Goal: Find specific page/section: Find specific page/section

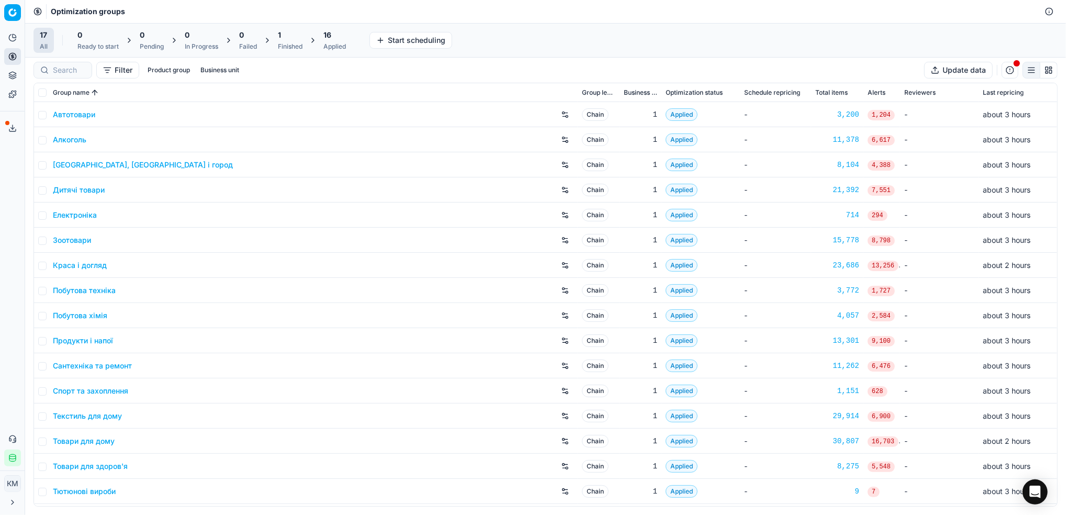
click at [84, 269] on link "Краса і догляд" at bounding box center [80, 265] width 54 height 10
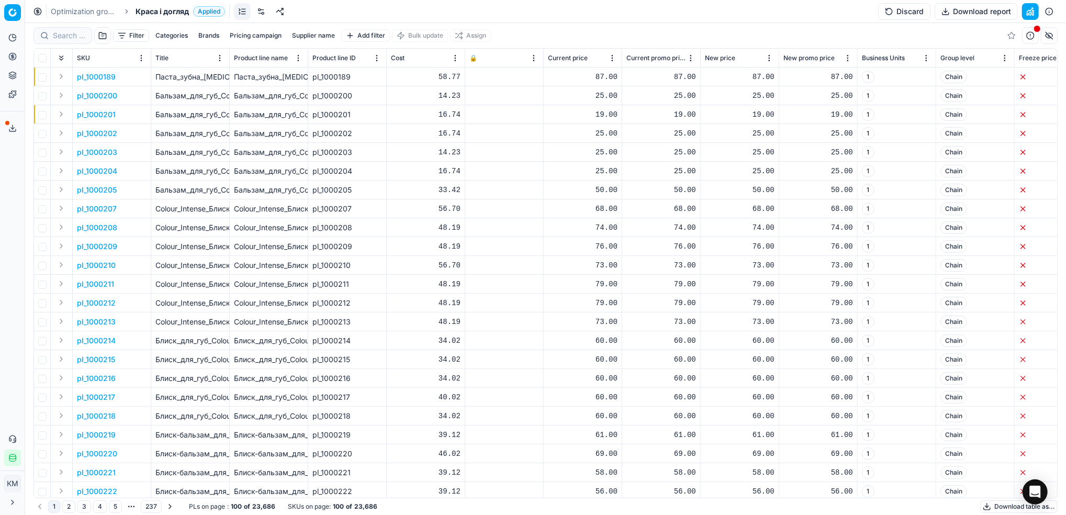
click at [324, 33] on button "Supplier name" at bounding box center [313, 35] width 51 height 13
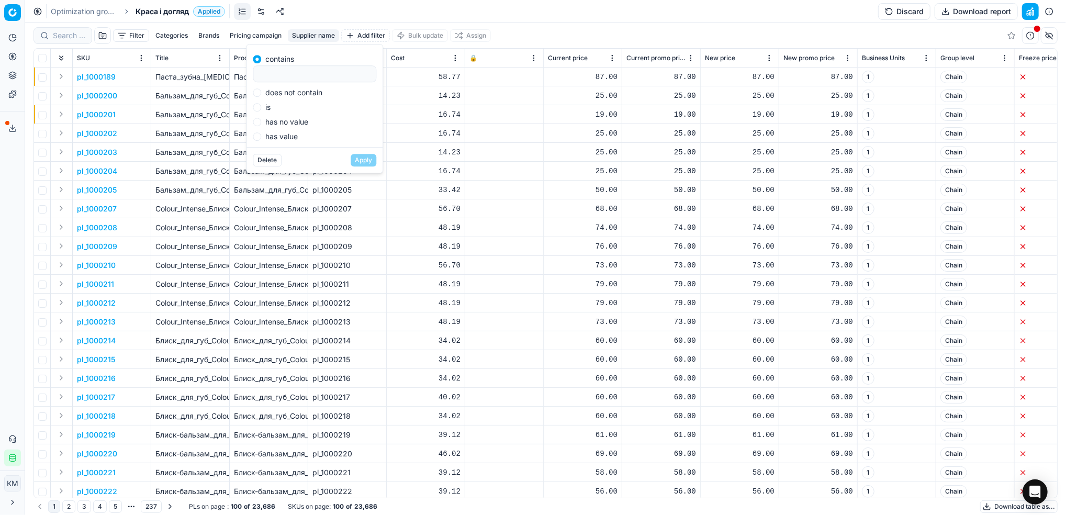
click at [331, 74] on input at bounding box center [314, 74] width 114 height 16
type input "крайтекс"
click at [363, 158] on button "Apply" at bounding box center [364, 160] width 26 height 13
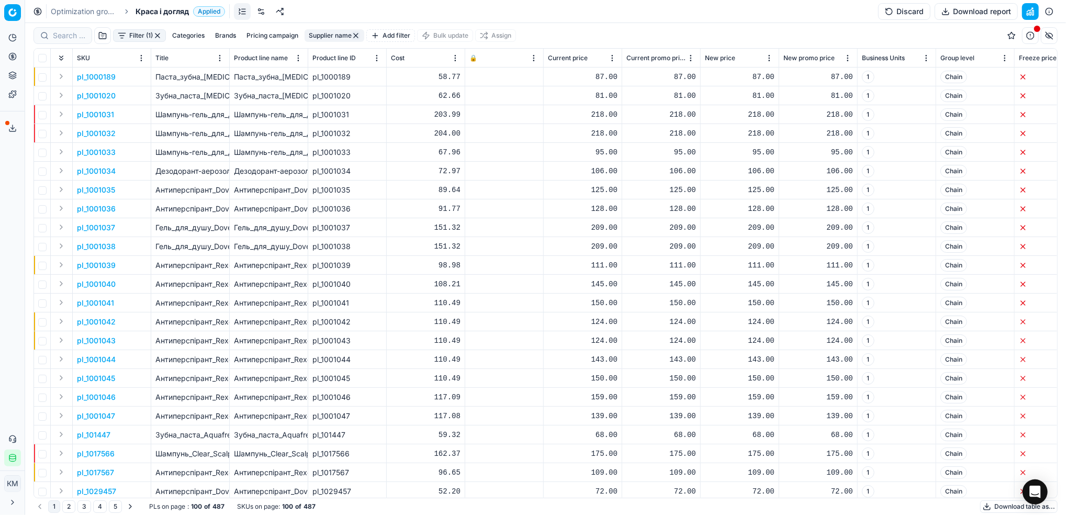
click at [989, 509] on button "Download table as..." at bounding box center [1018, 506] width 77 height 13
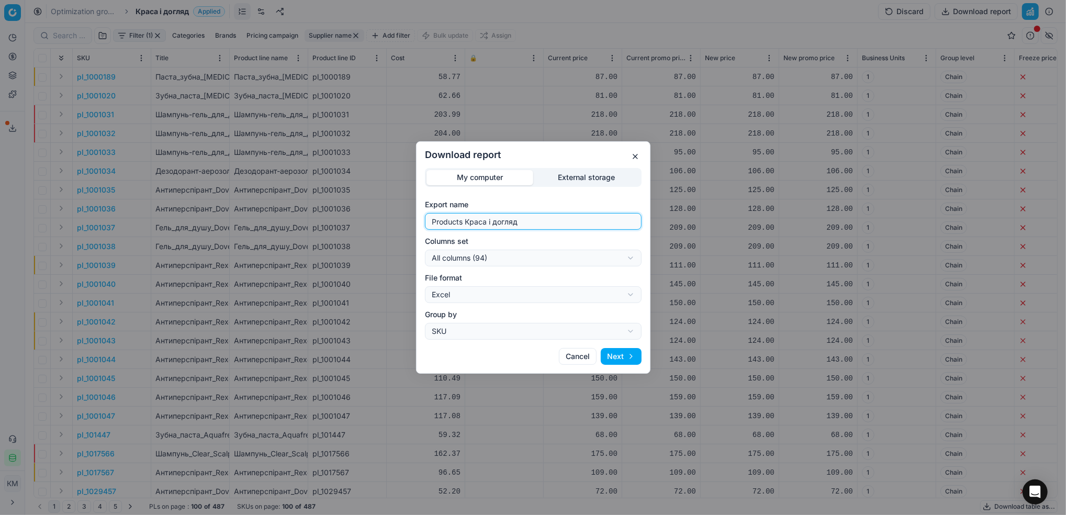
drag, startPoint x: 553, startPoint y: 225, endPoint x: 354, endPoint y: 207, distance: 200.2
click at [354, 207] on div "Download report My computer External storage Export name Products Краса і догля…" at bounding box center [533, 257] width 1066 height 515
type input "край"
click at [620, 360] on button "Next" at bounding box center [621, 356] width 41 height 17
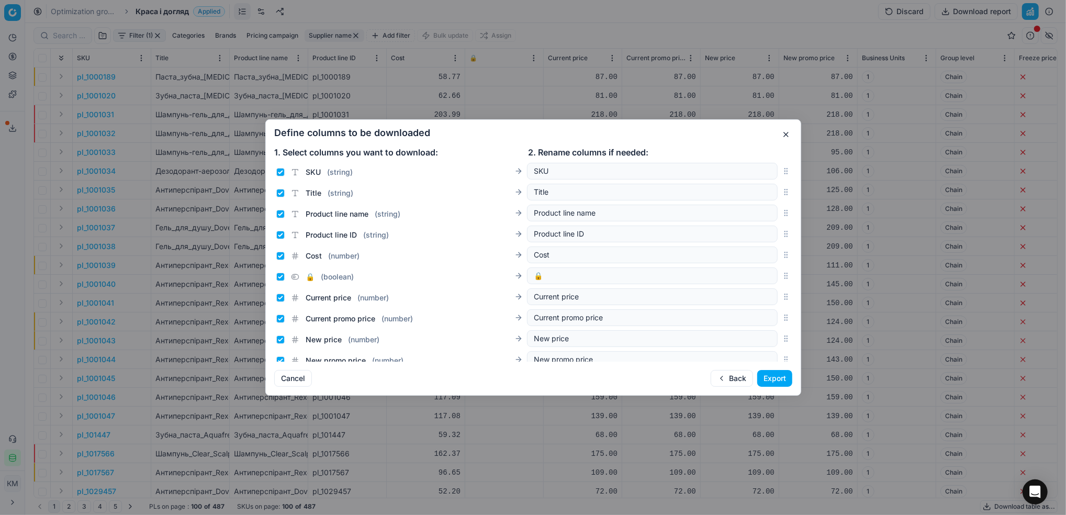
click at [768, 376] on button "Export" at bounding box center [774, 378] width 35 height 17
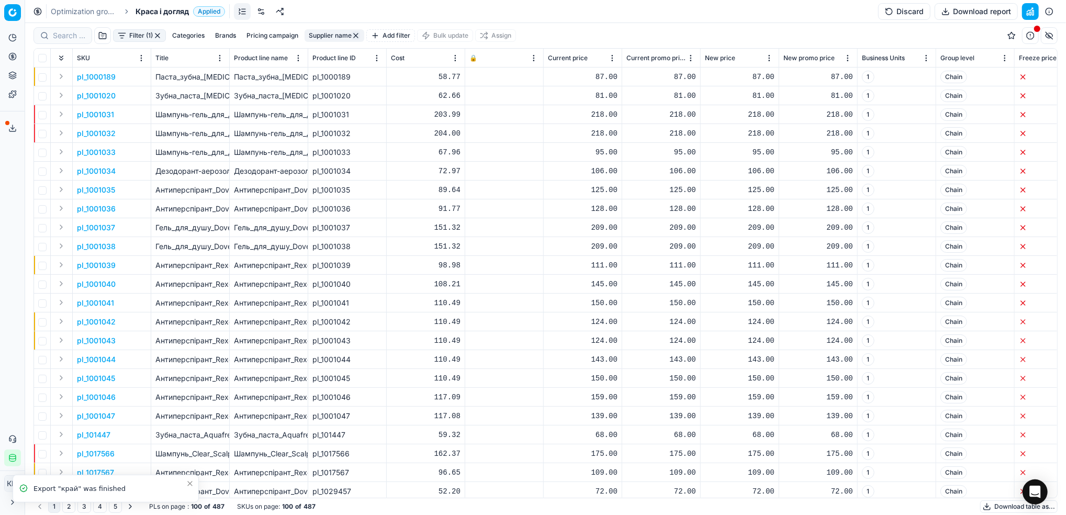
click at [81, 10] on link "Optimization groups" at bounding box center [84, 11] width 67 height 10
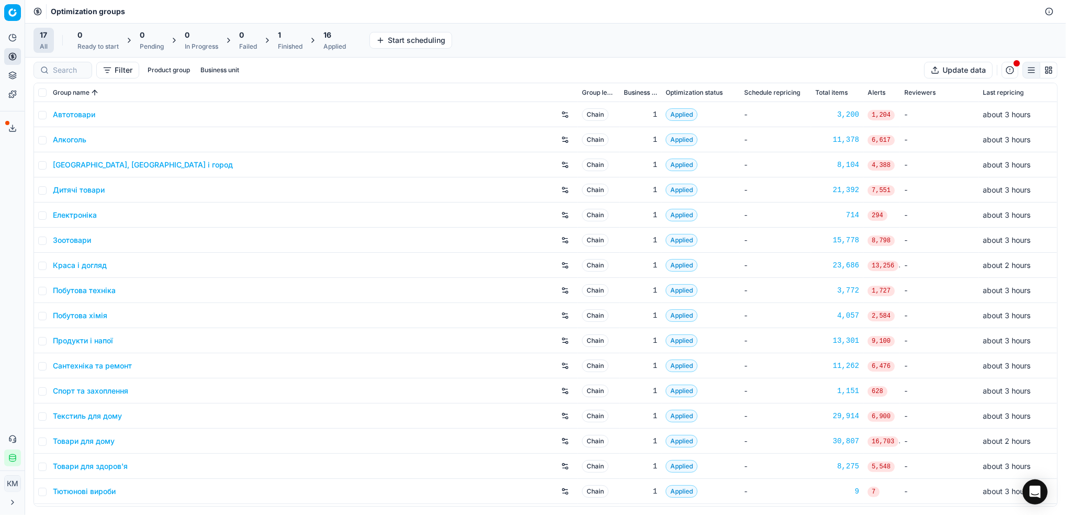
click at [87, 185] on link "Дитячі товари" at bounding box center [79, 190] width 52 height 10
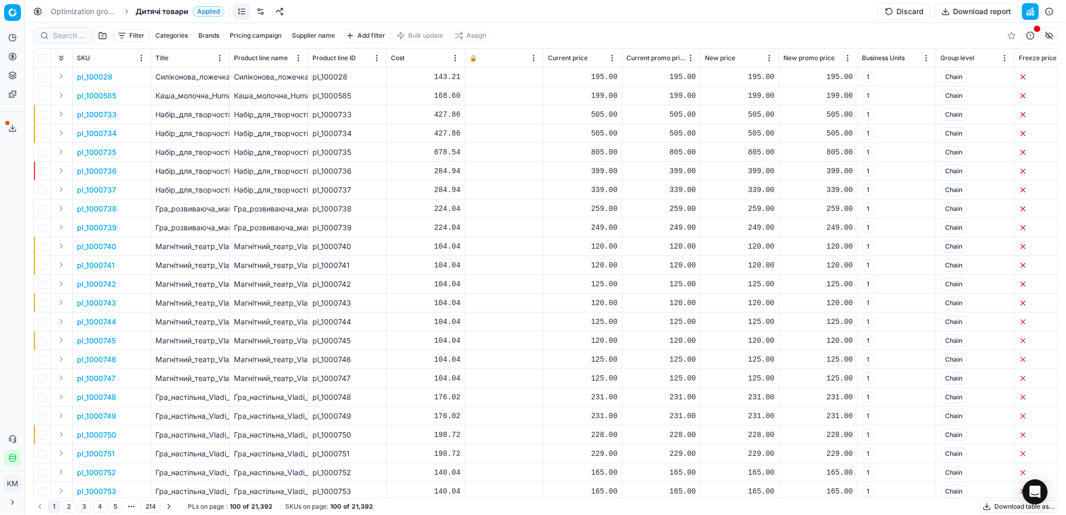
click at [325, 36] on button "Supplier name" at bounding box center [313, 35] width 51 height 13
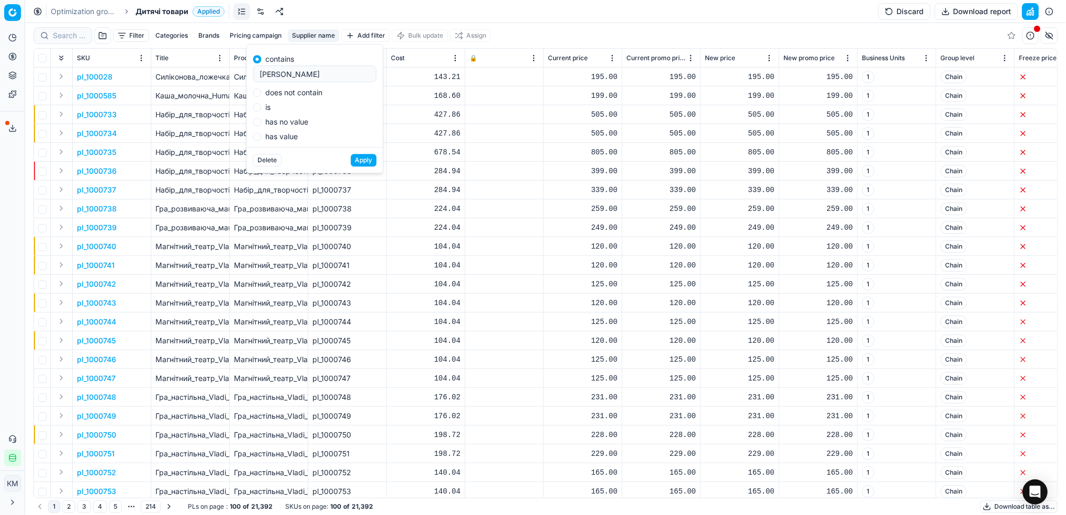
type input "крайтекс"
click at [365, 157] on button "Apply" at bounding box center [364, 160] width 26 height 13
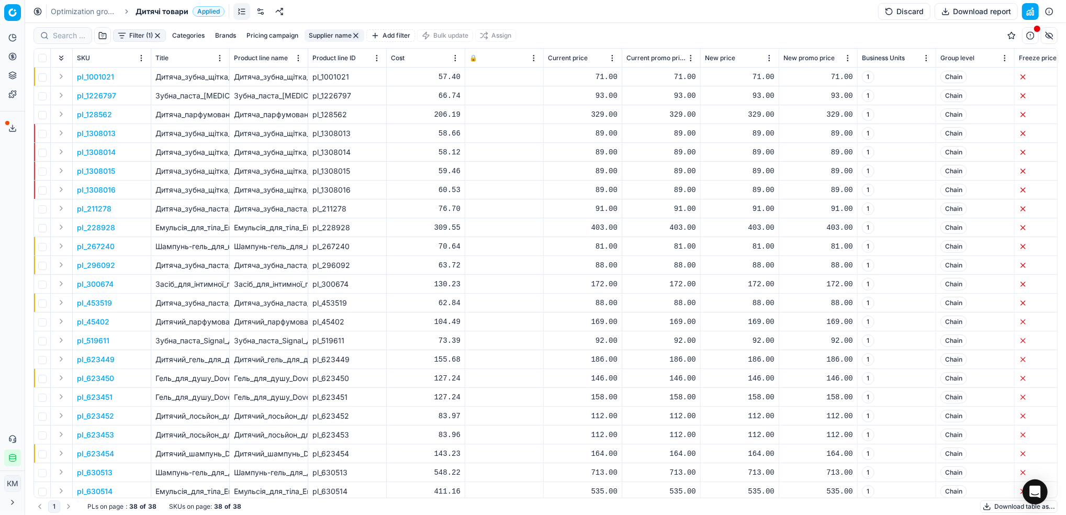
click at [985, 505] on button "Download table as..." at bounding box center [1018, 506] width 77 height 13
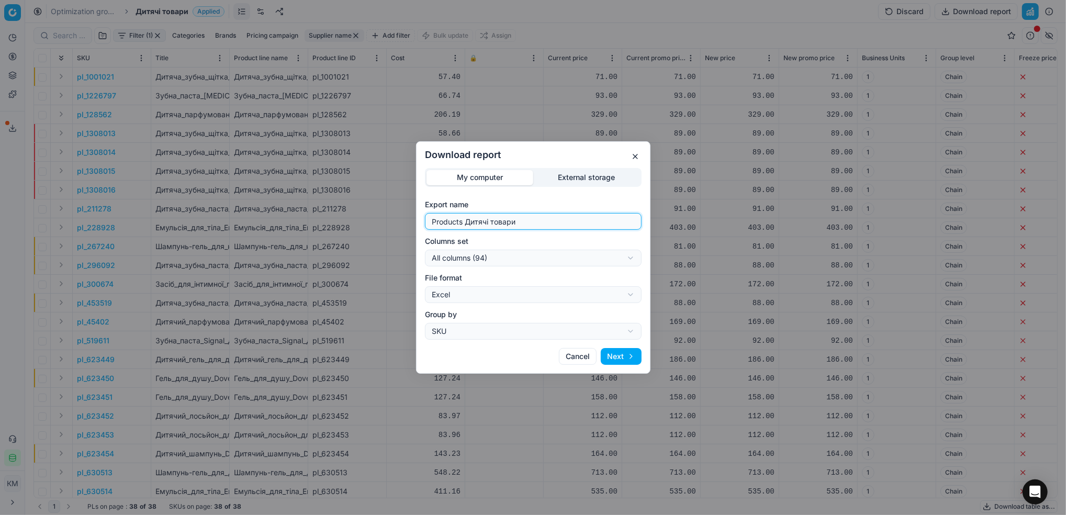
drag, startPoint x: 528, startPoint y: 221, endPoint x: 406, endPoint y: 215, distance: 122.1
click at [406, 215] on div "Download report My computer External storage Export name Products Дитячі товари…" at bounding box center [533, 257] width 1066 height 515
type input "крайтекс дт"
click at [625, 353] on button "Next" at bounding box center [621, 356] width 41 height 17
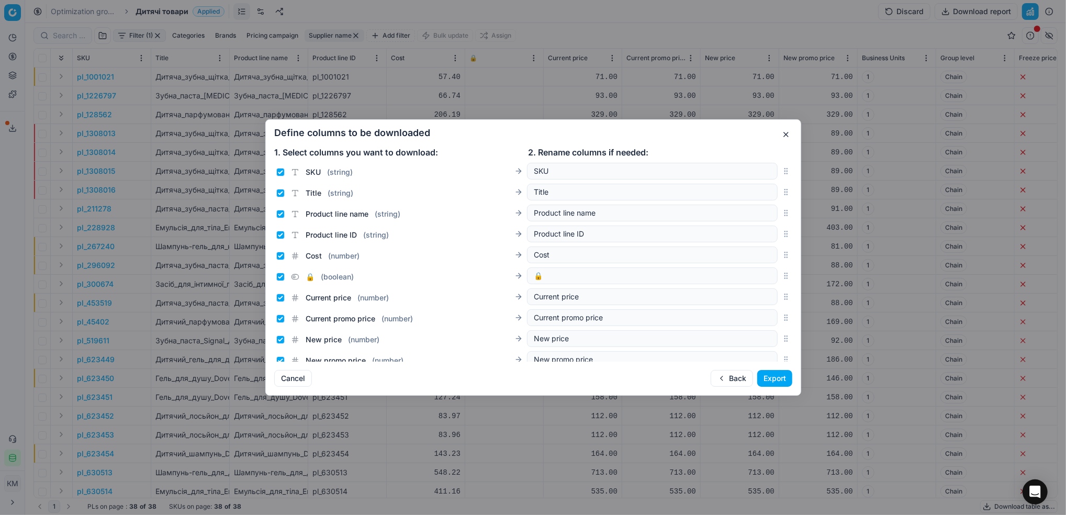
click at [773, 377] on button "Export" at bounding box center [774, 378] width 35 height 17
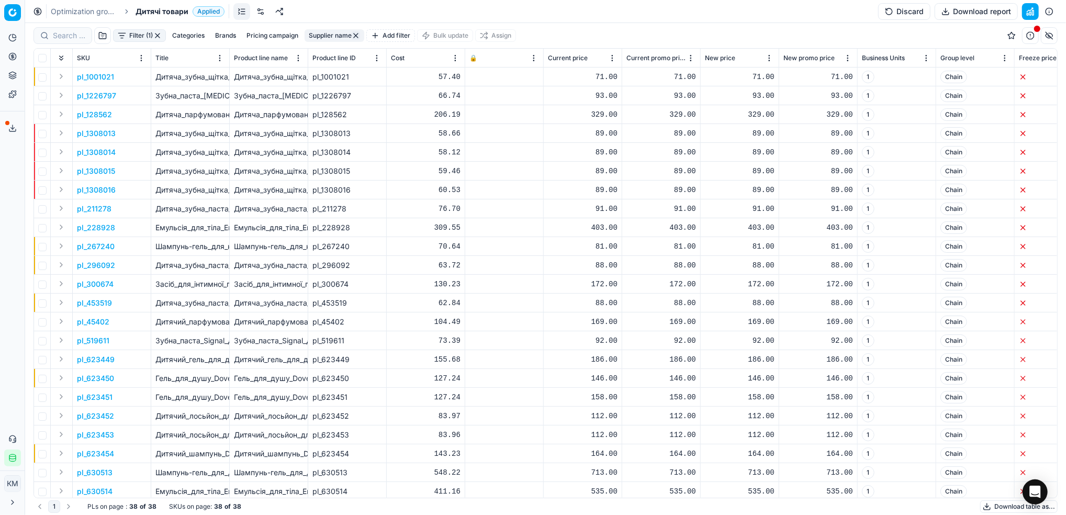
click at [5, 126] on button "Export service" at bounding box center [12, 128] width 17 height 17
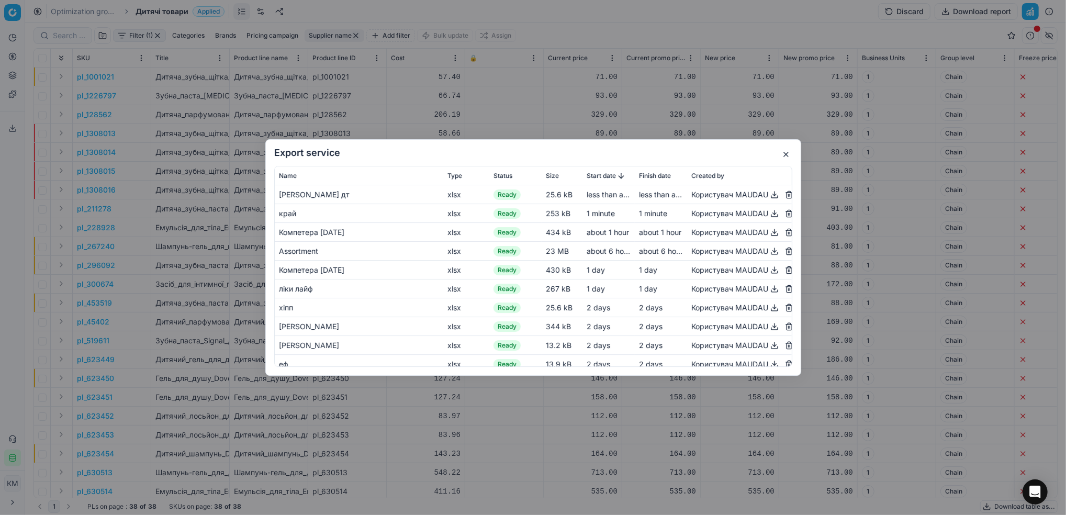
click at [768, 212] on button "button" at bounding box center [774, 213] width 13 height 13
click at [768, 195] on button "button" at bounding box center [774, 194] width 13 height 13
click at [785, 152] on button "button" at bounding box center [786, 154] width 13 height 13
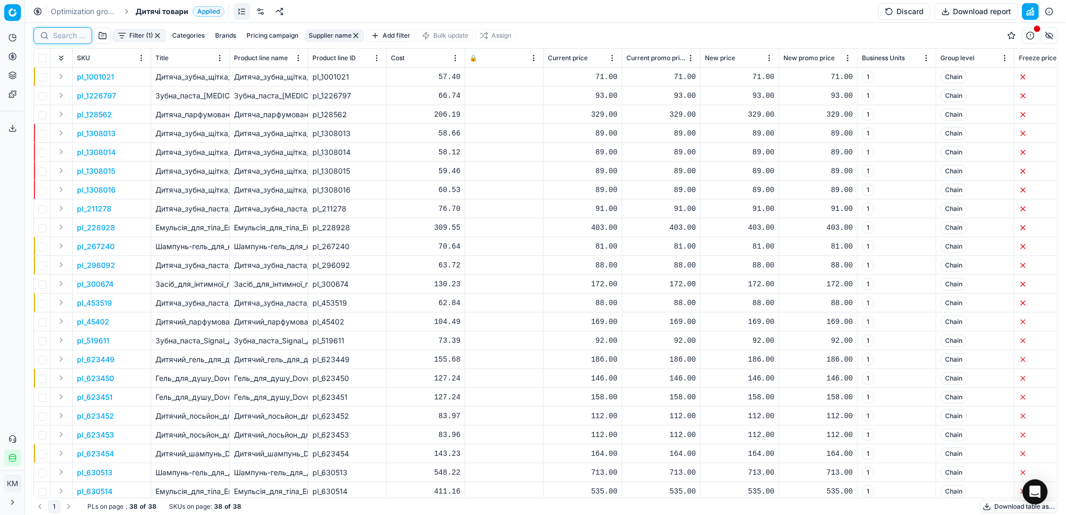
click at [61, 31] on input at bounding box center [69, 35] width 32 height 10
paste input "630515"
type input "630515"
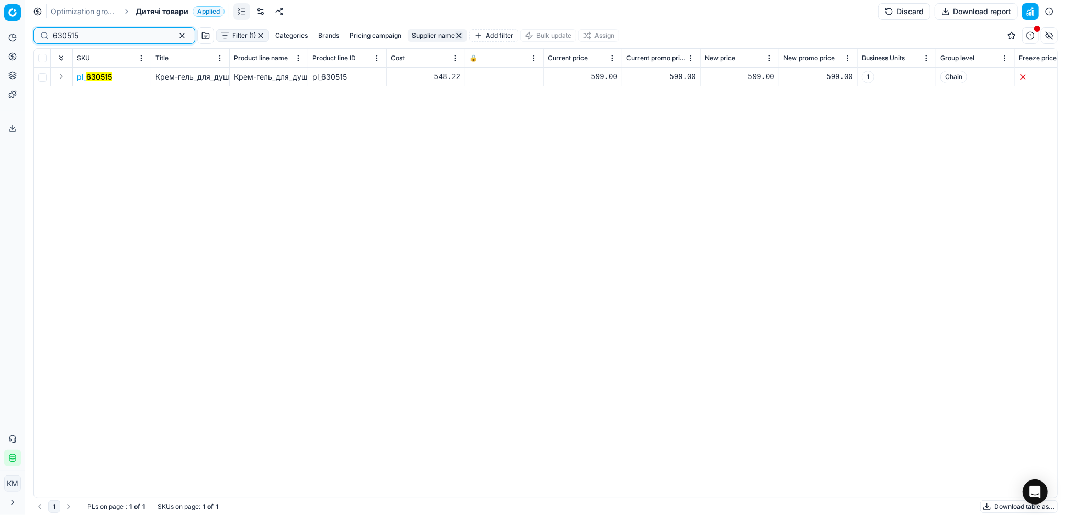
click at [176, 38] on button "button" at bounding box center [182, 35] width 13 height 13
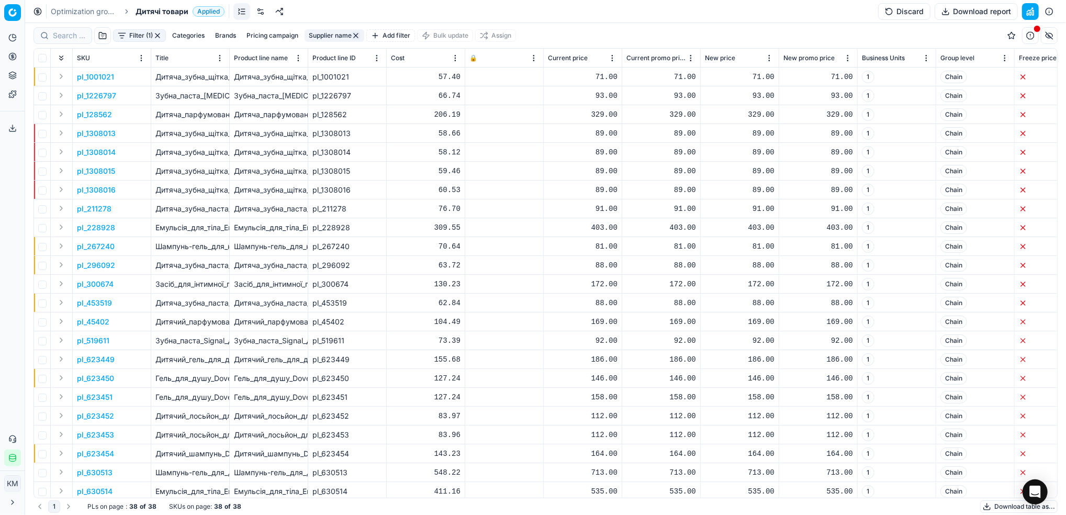
click at [332, 35] on button "Supplier name" at bounding box center [335, 35] width 60 height 13
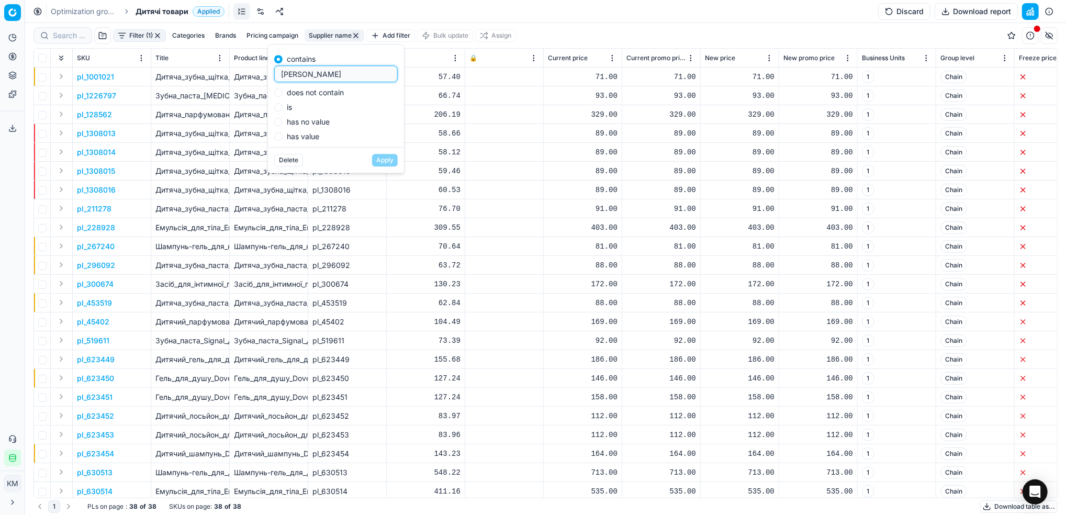
click at [624, 28] on div "Filter (1) Categories Brands Pricing campaign Supplier name Add filter Bulk upd…" at bounding box center [545, 35] width 1024 height 25
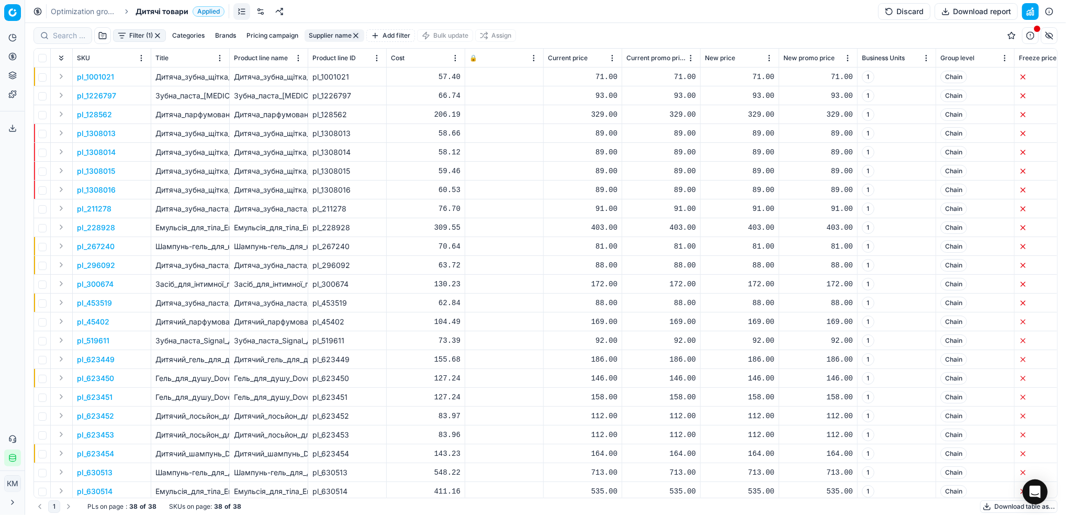
click at [999, 504] on button "Download table as..." at bounding box center [1018, 506] width 77 height 13
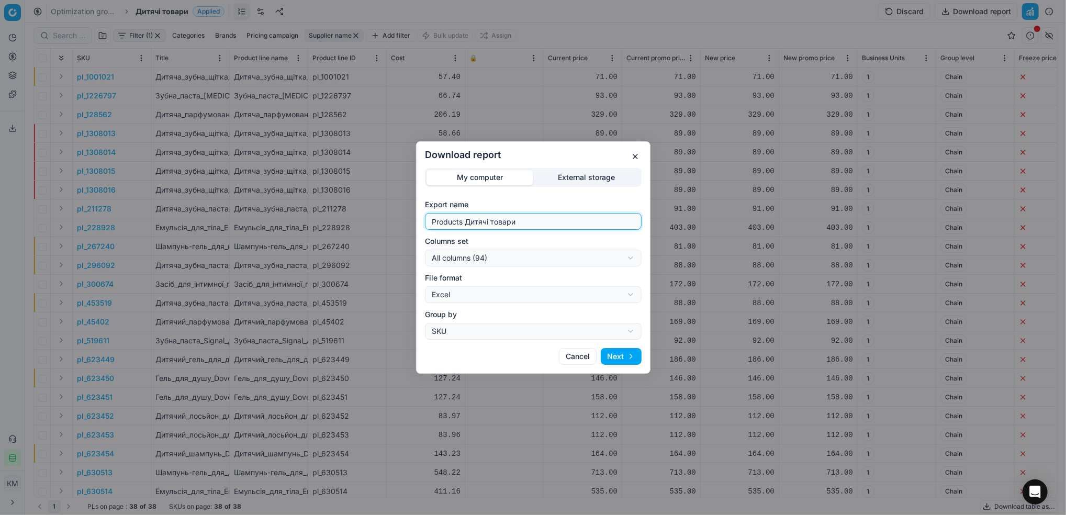
drag, startPoint x: 523, startPoint y: 218, endPoint x: 338, endPoint y: 190, distance: 187.3
click at [335, 193] on div "Download report My computer External storage Export name Products Дитячі товари…" at bounding box center [533, 257] width 1066 height 515
type input "rh"
click at [629, 356] on button "Next" at bounding box center [621, 356] width 41 height 17
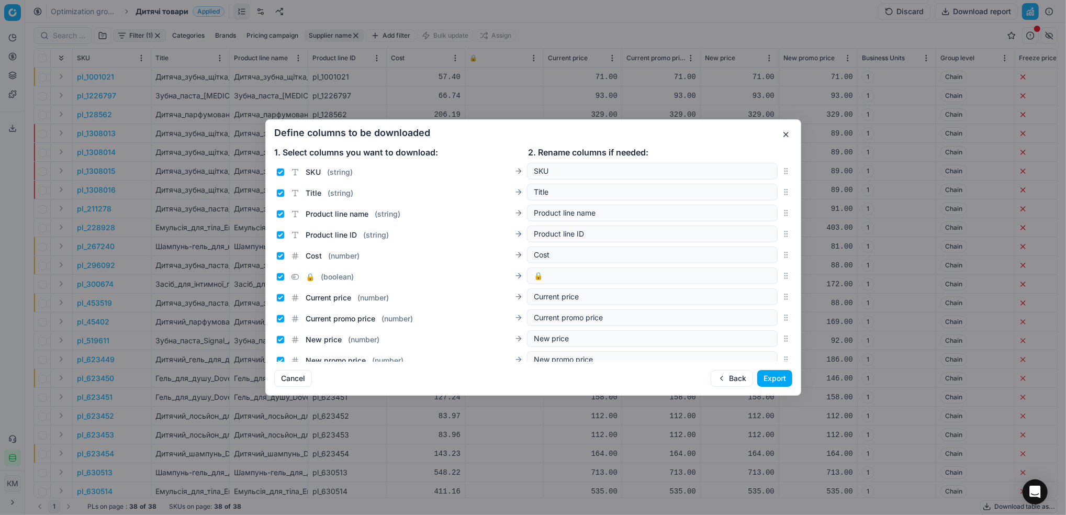
click at [774, 379] on button "Export" at bounding box center [774, 378] width 35 height 17
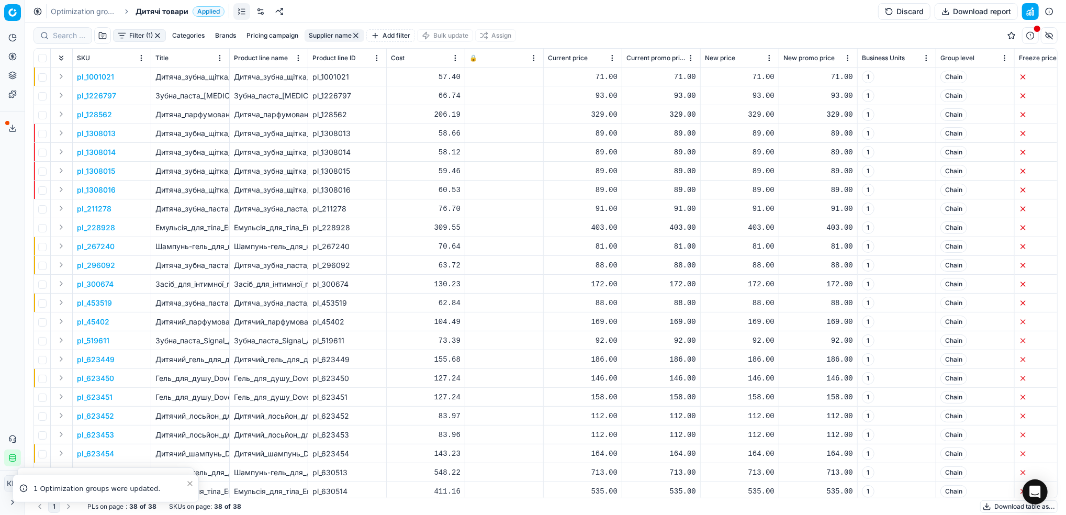
click at [12, 118] on div "Export service 92" at bounding box center [12, 128] width 25 height 25
click at [10, 127] on icon at bounding box center [12, 128] width 8 height 8
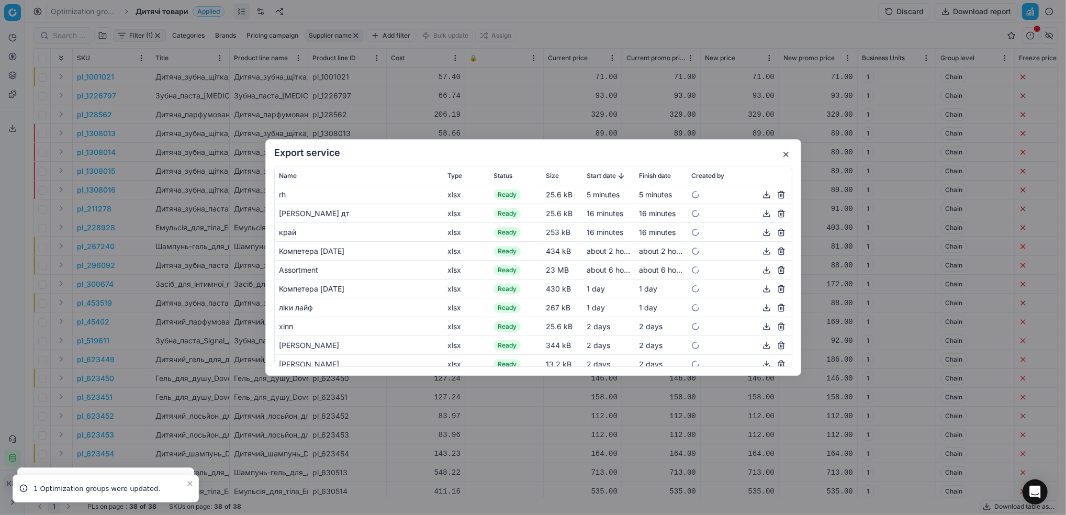
click at [760, 197] on button "button" at bounding box center [766, 194] width 13 height 13
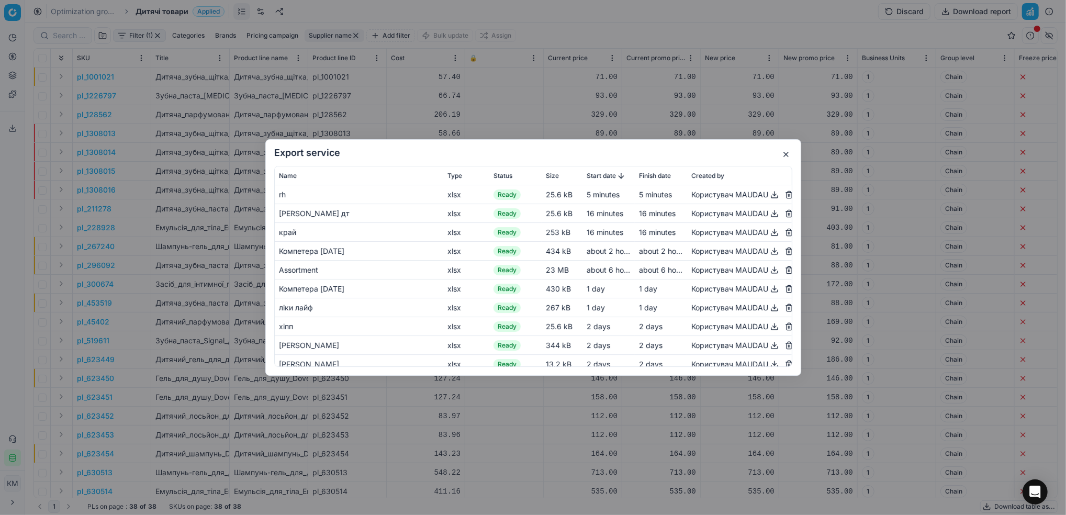
click at [790, 155] on button "button" at bounding box center [786, 154] width 13 height 13
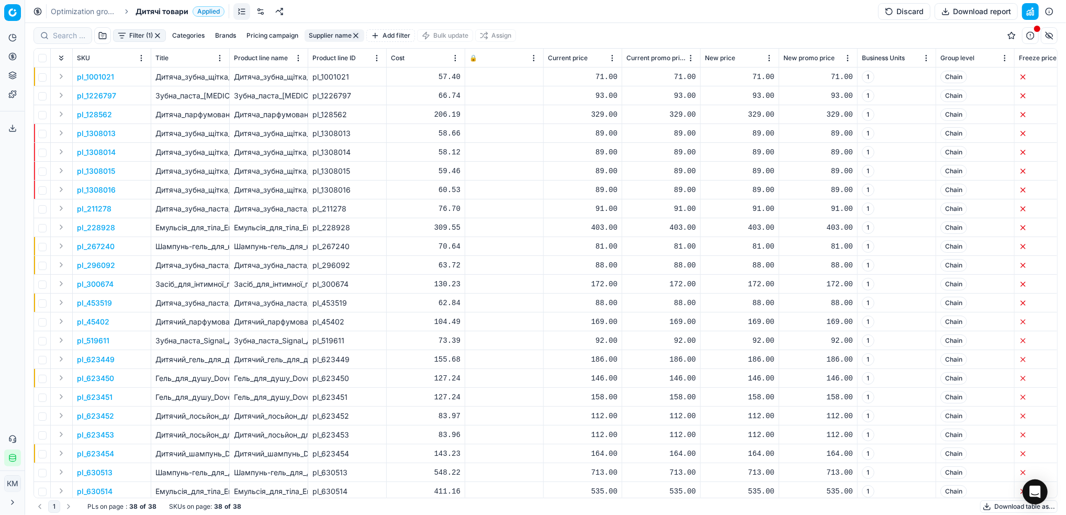
drag, startPoint x: 64, startPoint y: 9, endPoint x: 117, endPoint y: 23, distance: 55.1
click at [64, 9] on link "Optimization groups" at bounding box center [84, 11] width 67 height 10
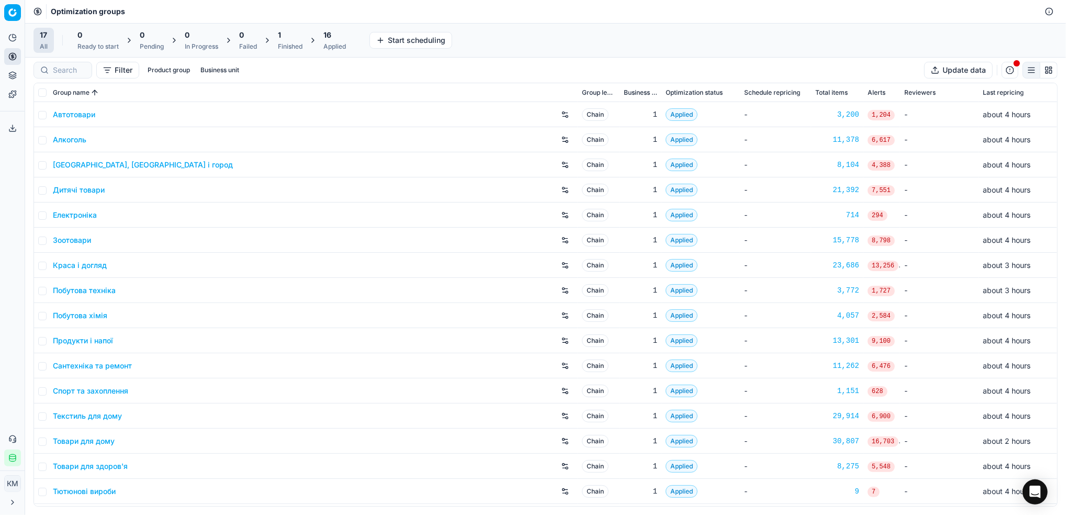
click at [82, 264] on link "Краса і догляд" at bounding box center [80, 265] width 54 height 10
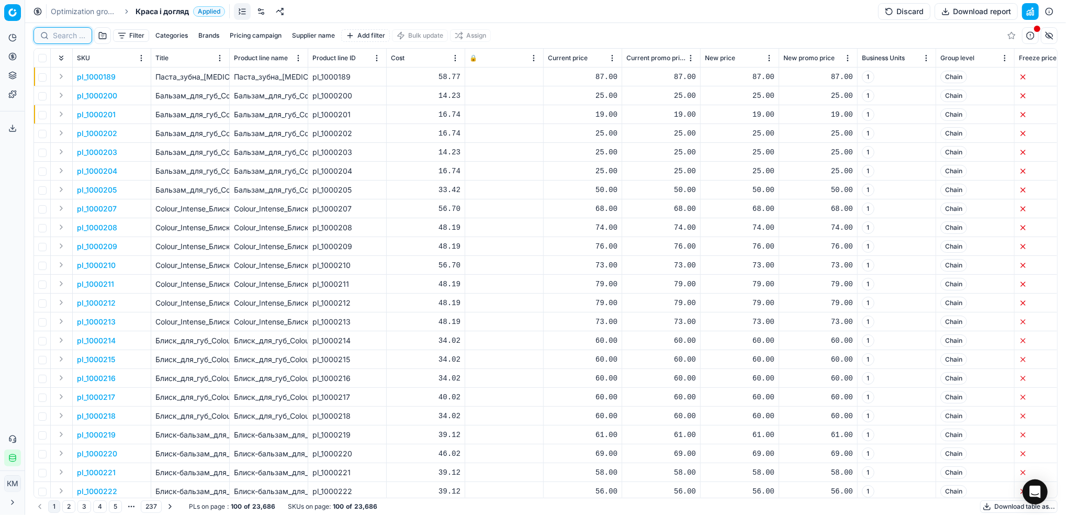
click at [60, 39] on input at bounding box center [69, 35] width 32 height 10
paste input "1362123"
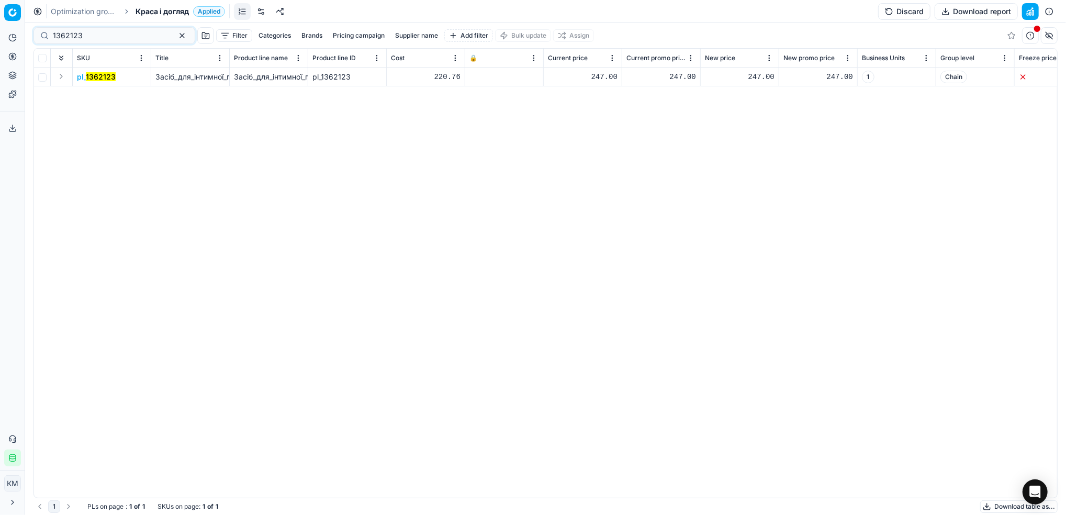
click at [103, 77] on mark "1362123" at bounding box center [101, 76] width 30 height 9
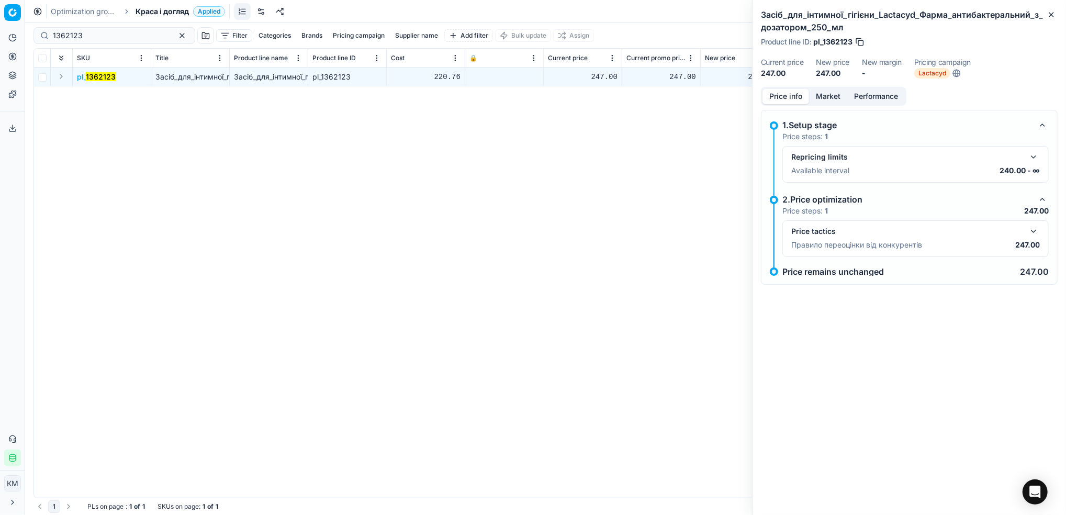
click at [840, 93] on button "Market" at bounding box center [828, 96] width 38 height 15
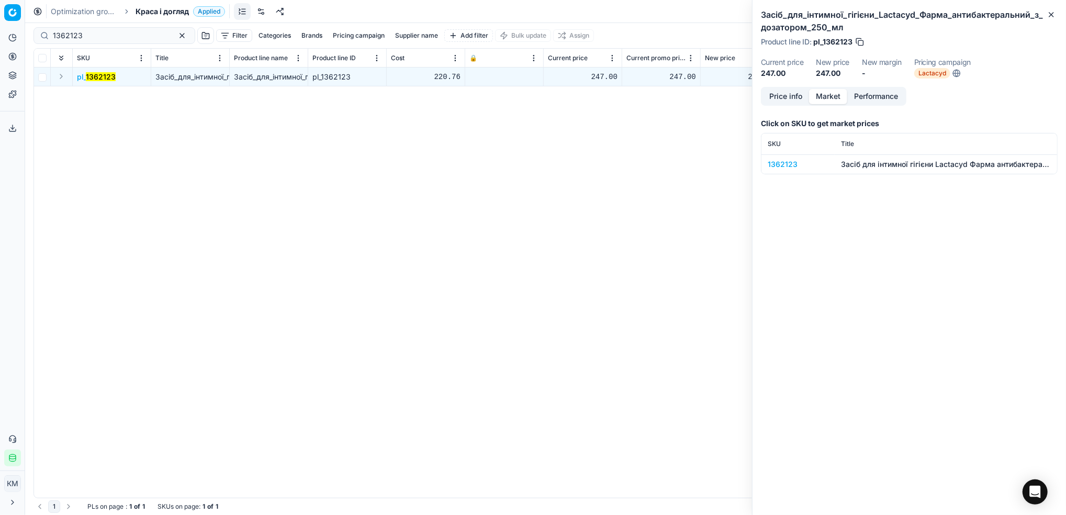
click at [773, 166] on div "1362123" at bounding box center [798, 164] width 61 height 10
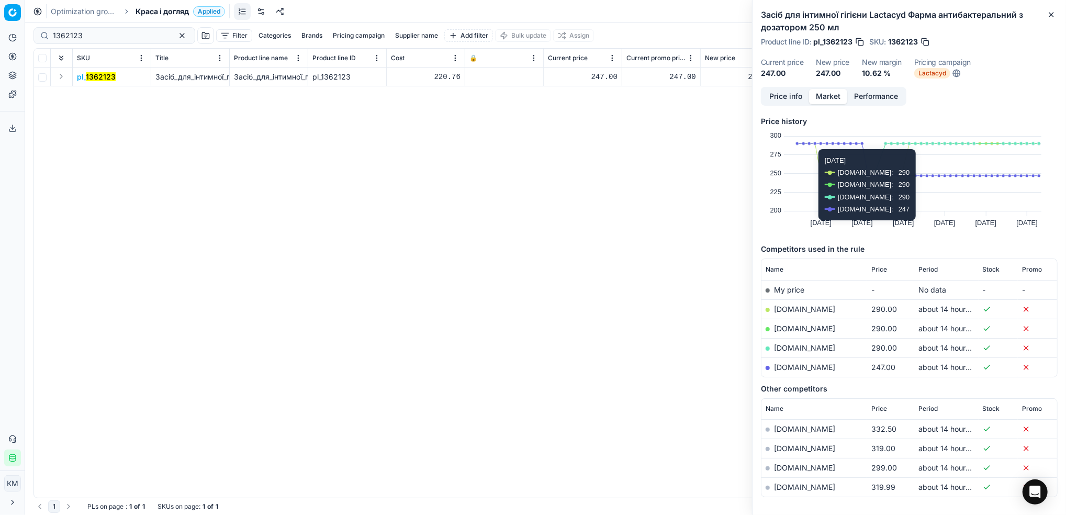
click at [814, 369] on link "[DOMAIN_NAME]" at bounding box center [804, 367] width 61 height 9
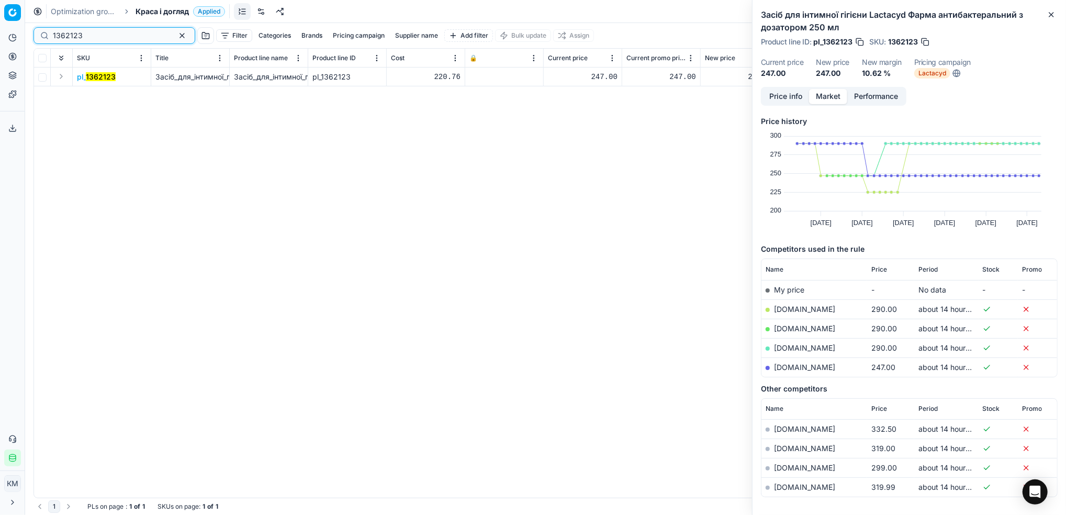
drag, startPoint x: 117, startPoint y: 40, endPoint x: -3, endPoint y: 27, distance: 121.1
click at [0, 27] on html "Pricing platform Analytics Pricing Product portfolio Templates Export service 9…" at bounding box center [533, 257] width 1066 height 515
paste input "659647"
type input "659647"
click at [105, 73] on mark "659647" at bounding box center [99, 76] width 27 height 9
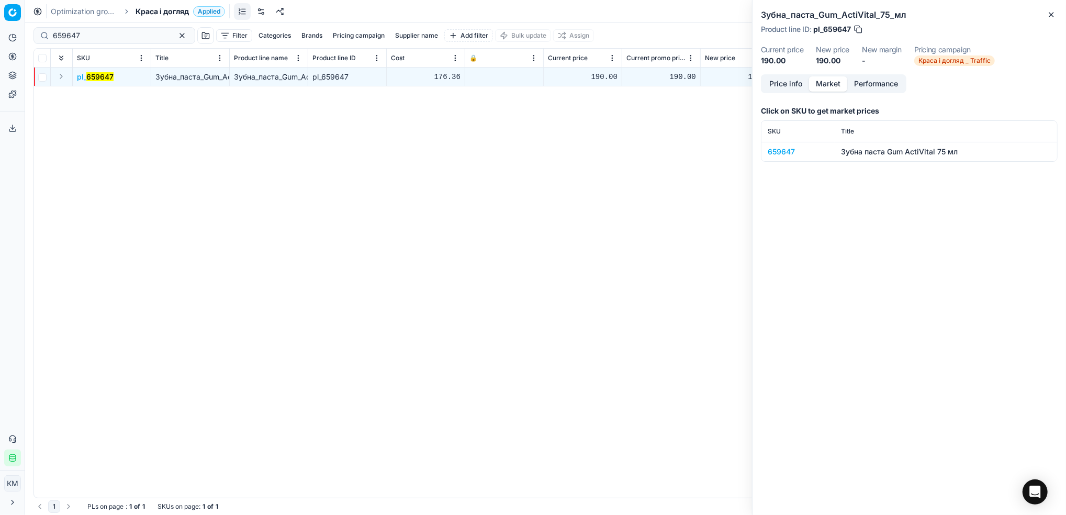
click at [779, 151] on div "659647" at bounding box center [798, 152] width 61 height 10
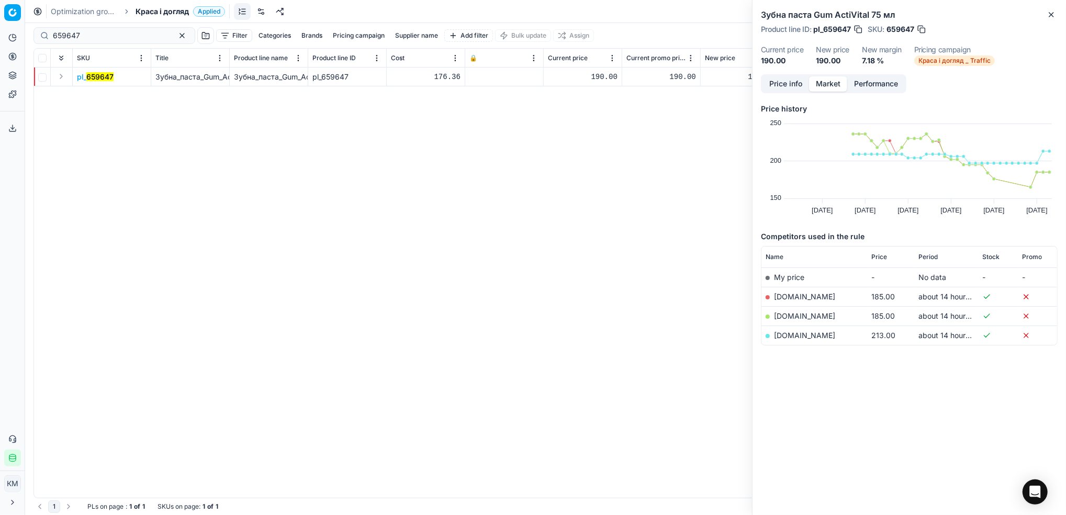
click at [829, 296] on link "[DOMAIN_NAME]" at bounding box center [804, 296] width 61 height 9
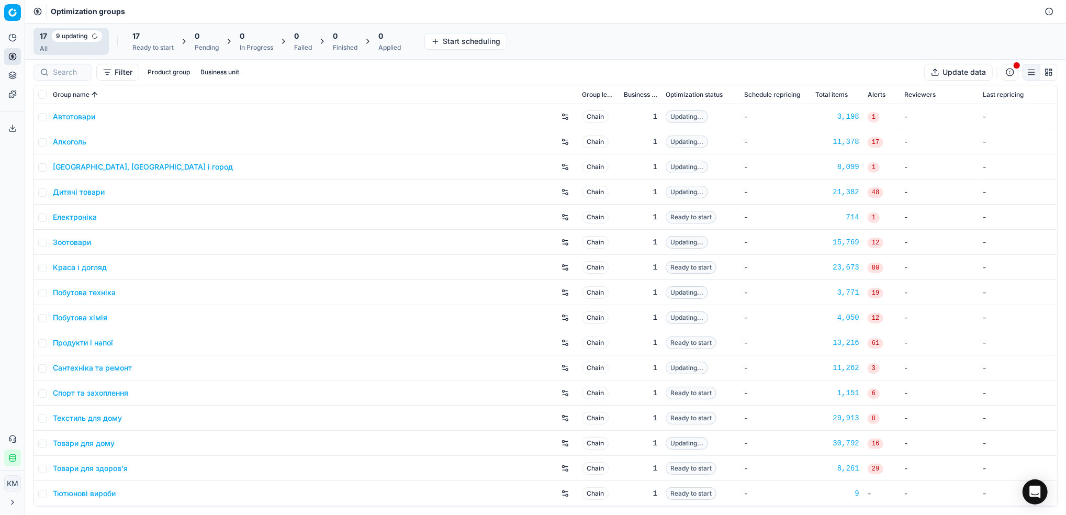
click at [76, 268] on link "Краса і догляд" at bounding box center [80, 267] width 54 height 10
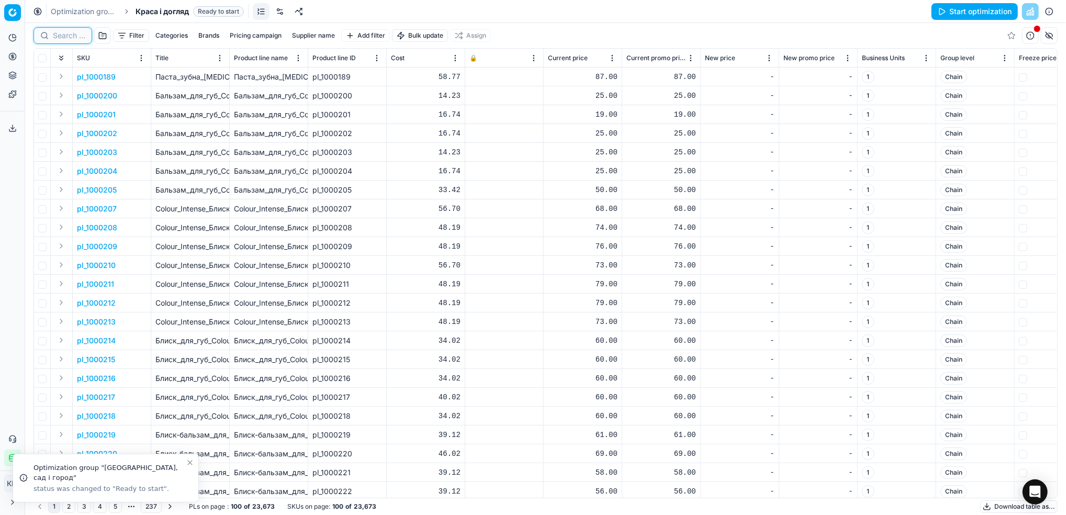
click at [68, 34] on input at bounding box center [69, 35] width 32 height 10
paste input "1362123"
type input "1362123"
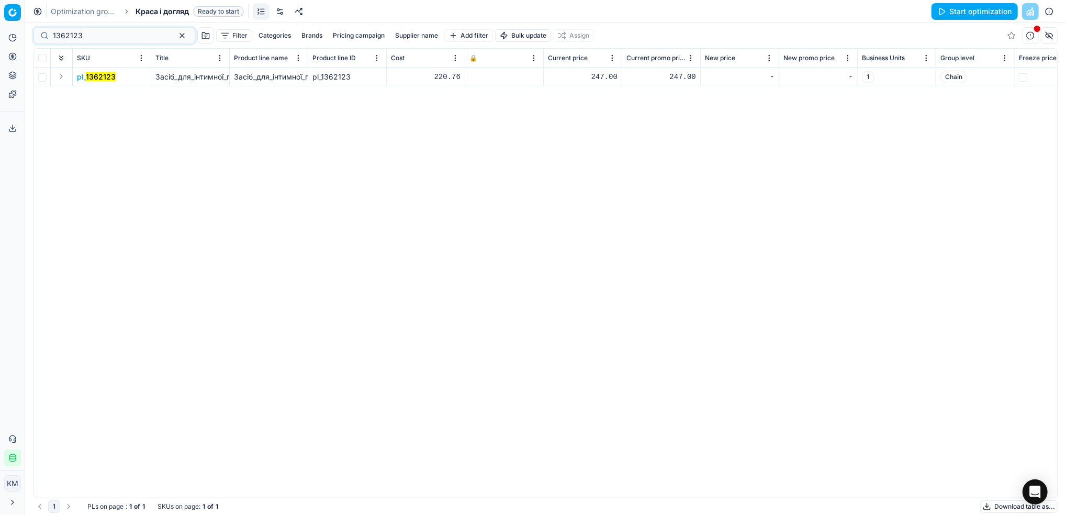
click at [111, 78] on mark "1362123" at bounding box center [101, 76] width 30 height 9
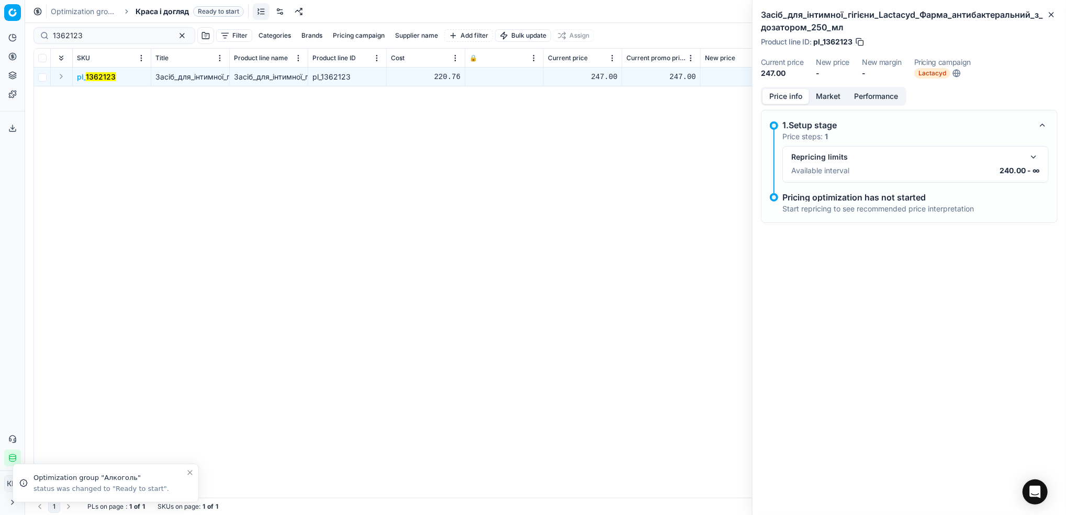
click at [824, 98] on button "Market" at bounding box center [828, 96] width 38 height 15
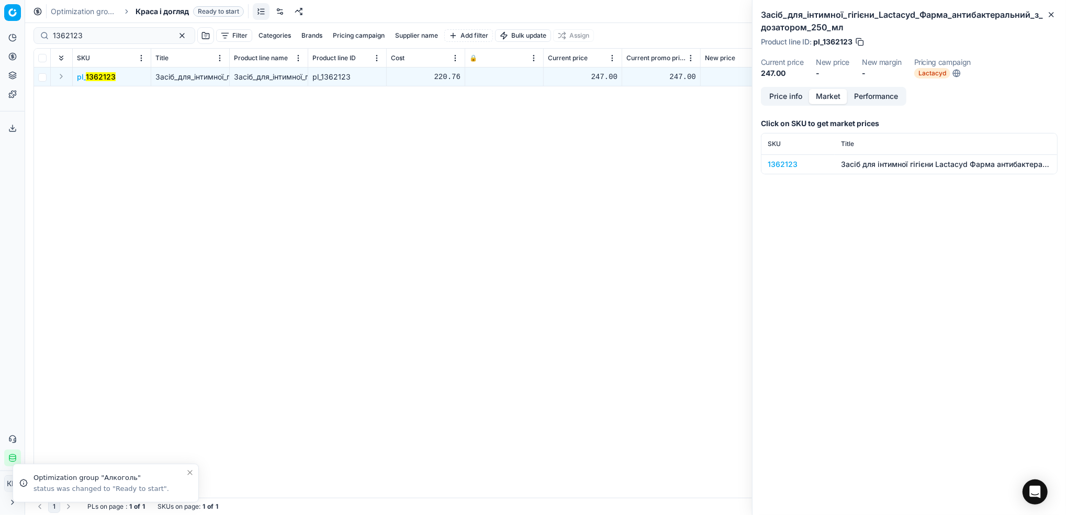
click at [788, 167] on div "1362123" at bounding box center [798, 164] width 61 height 10
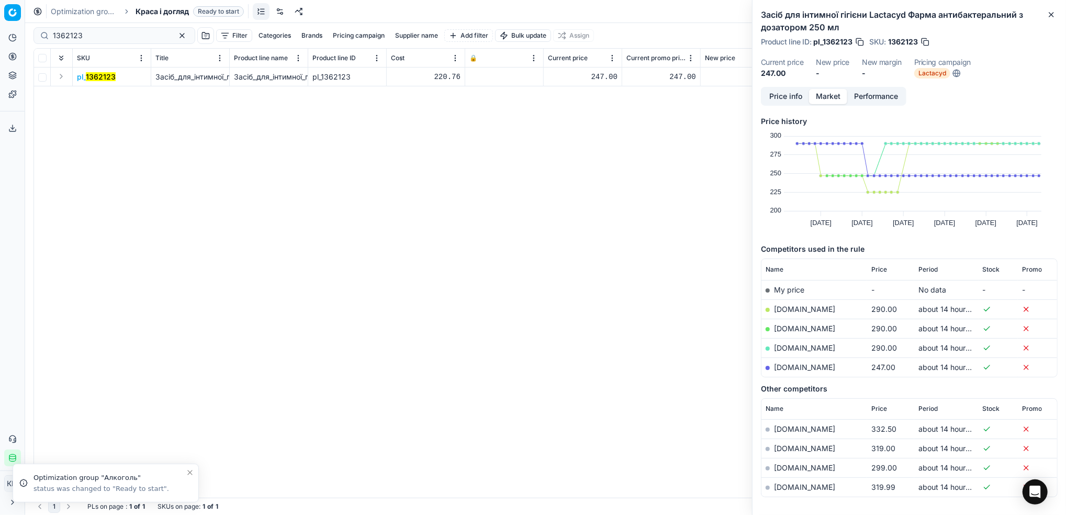
click at [815, 367] on link "[DOMAIN_NAME]" at bounding box center [804, 367] width 61 height 9
